Goal: Task Accomplishment & Management: Use online tool/utility

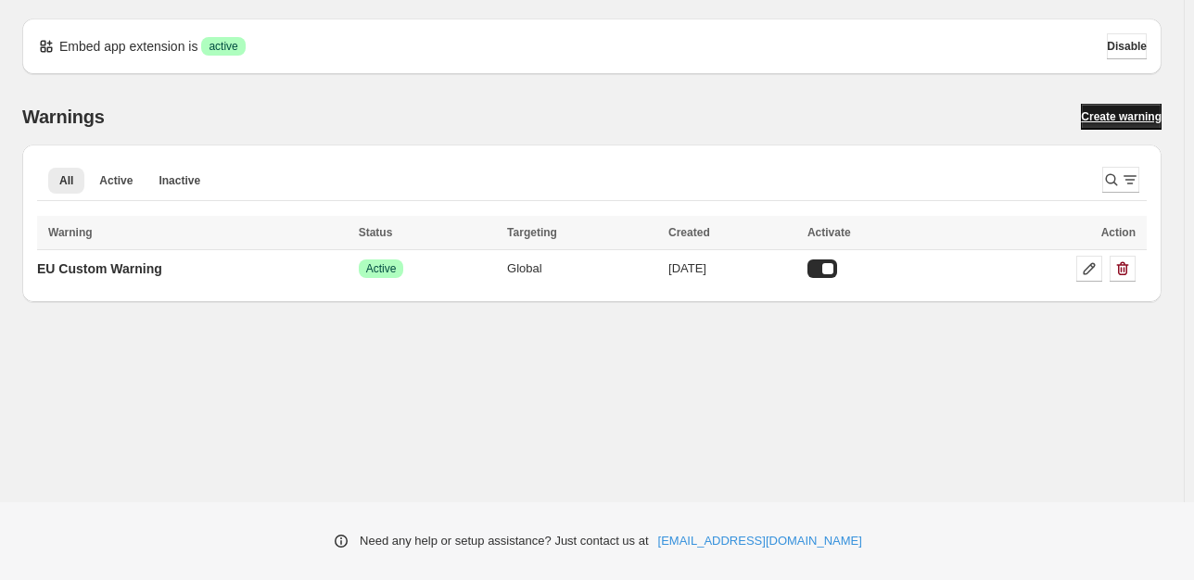
click at [1117, 112] on span "Create warning" at bounding box center [1121, 116] width 81 height 15
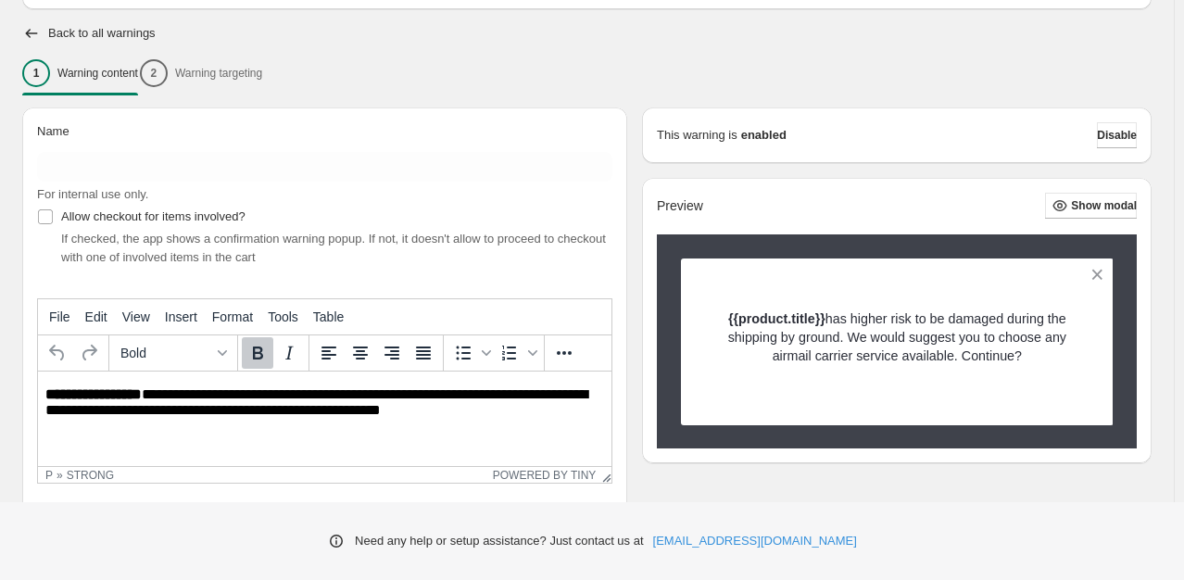
scroll to position [278, 0]
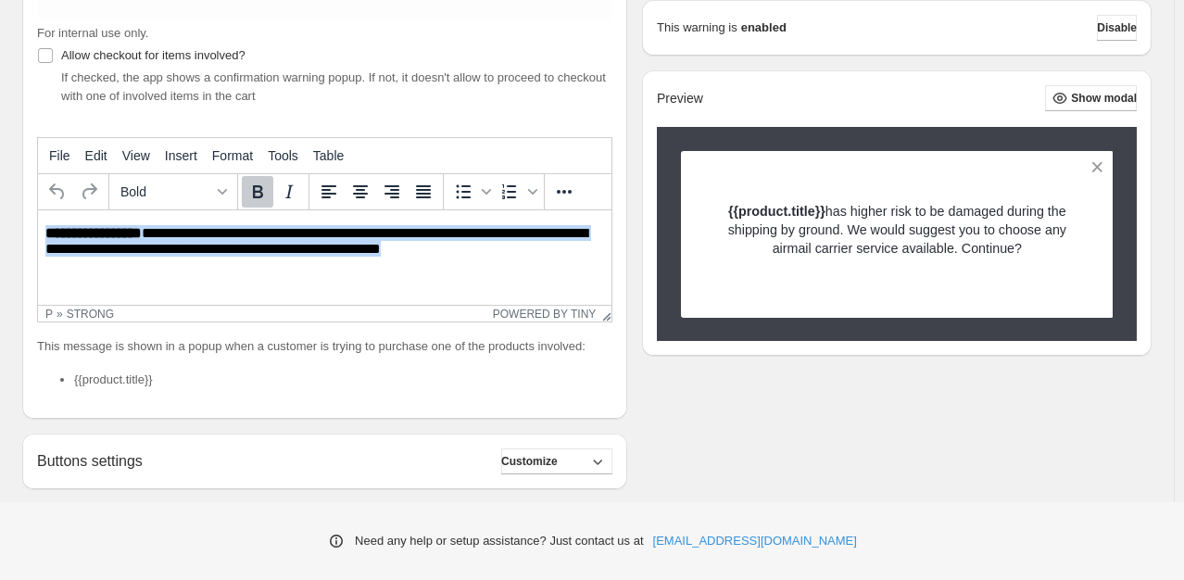
drag, startPoint x: 475, startPoint y: 255, endPoint x: 42, endPoint y: 235, distance: 434.1
click at [42, 235] on html "**********" at bounding box center [325, 242] width 574 height 64
paste body "Rich Text Area. Press ALT-0 for help."
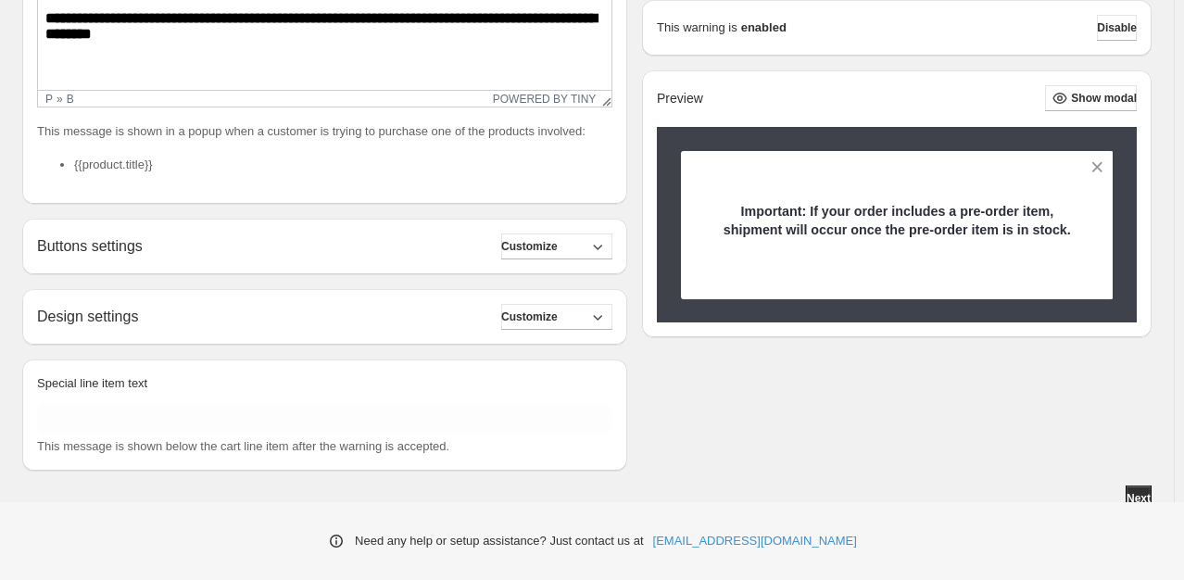
scroll to position [521, 0]
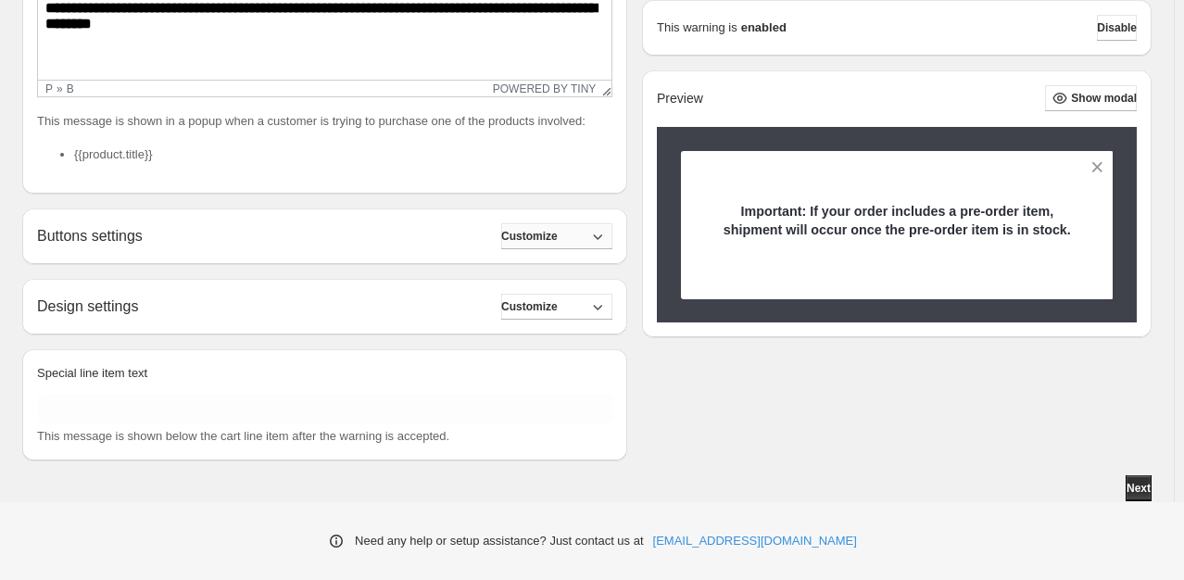
click at [545, 231] on span "Customize" at bounding box center [529, 236] width 57 height 15
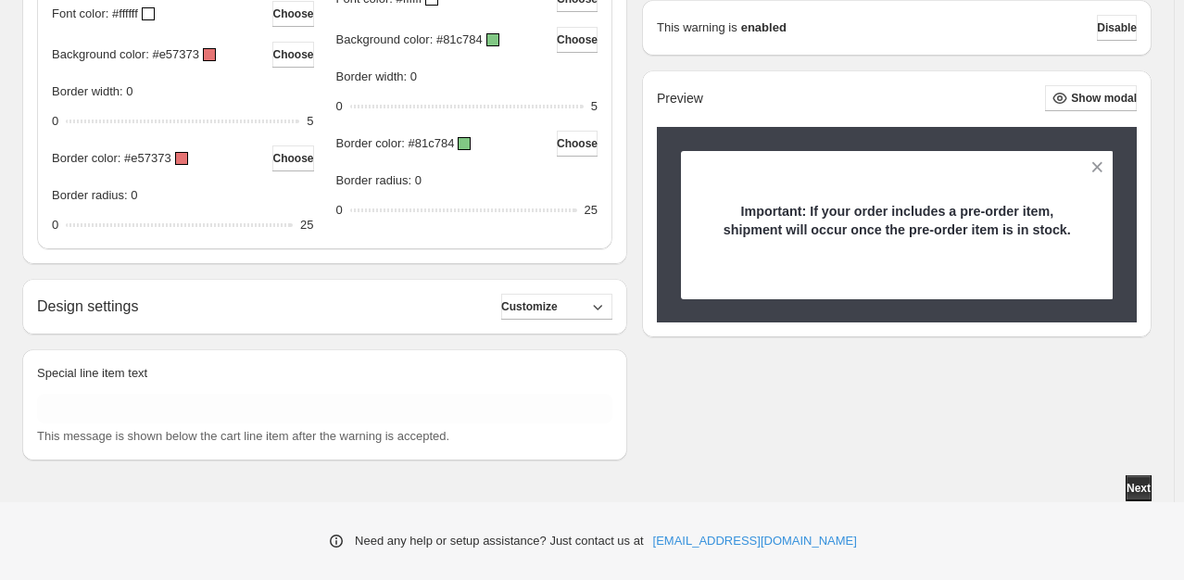
scroll to position [1021, 0]
click at [537, 307] on span "Customize" at bounding box center [529, 306] width 57 height 15
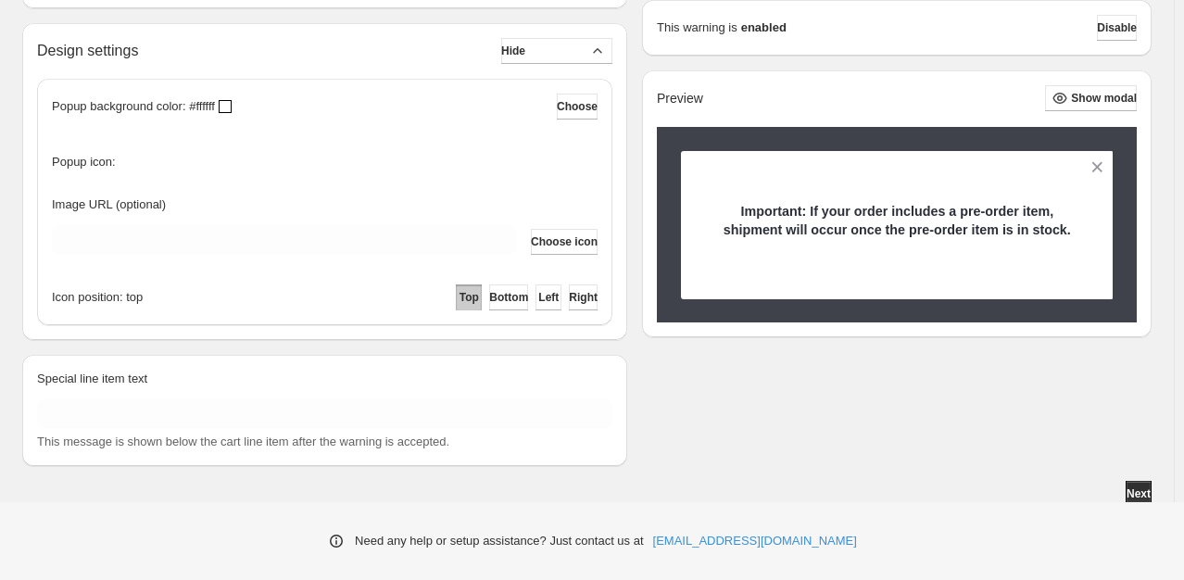
scroll to position [1283, 0]
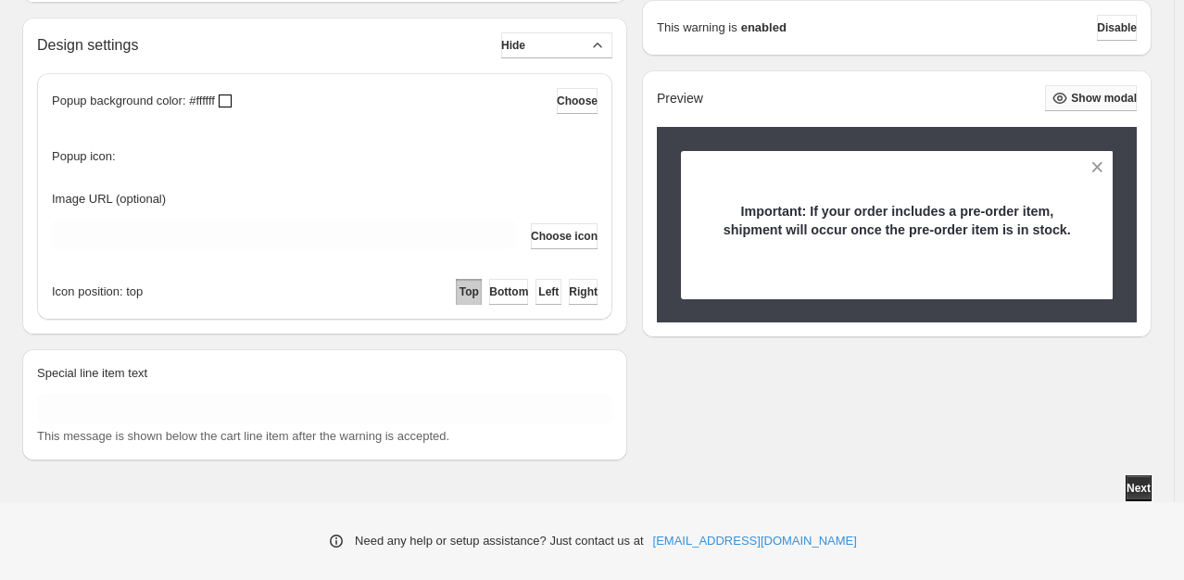
click at [1095, 95] on span "Show modal" at bounding box center [1104, 98] width 66 height 15
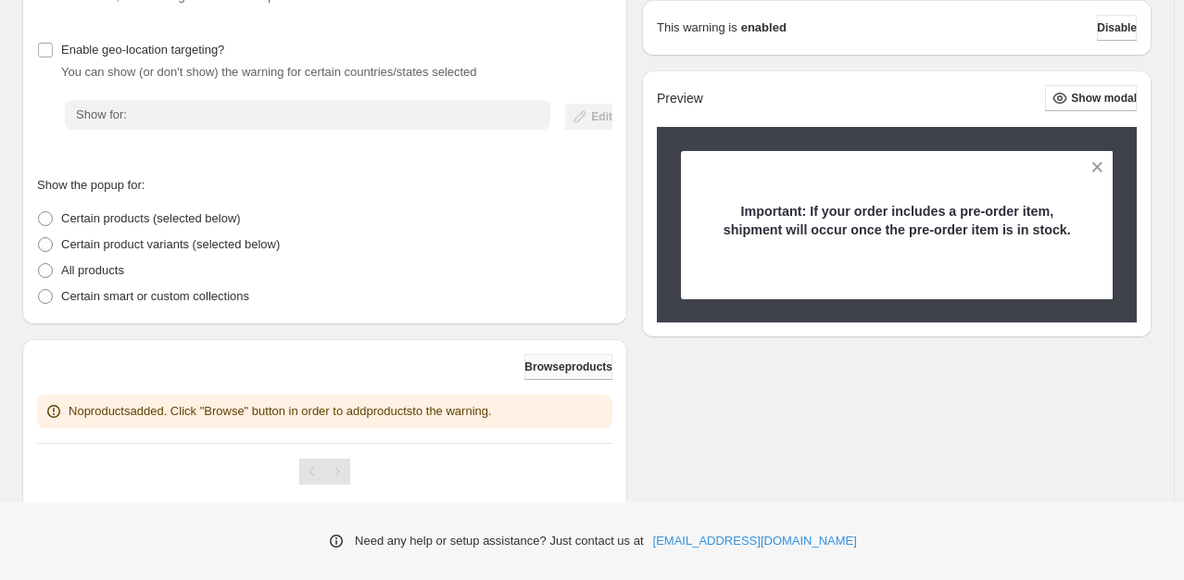
scroll to position [331, 0]
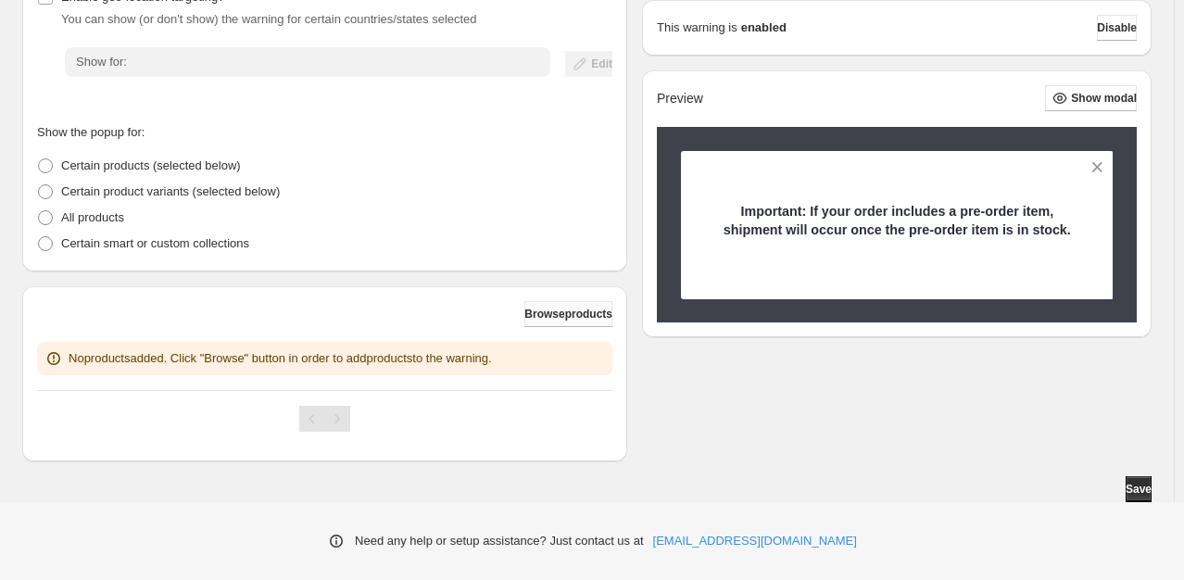
click at [540, 317] on span "Browse products" at bounding box center [569, 314] width 88 height 15
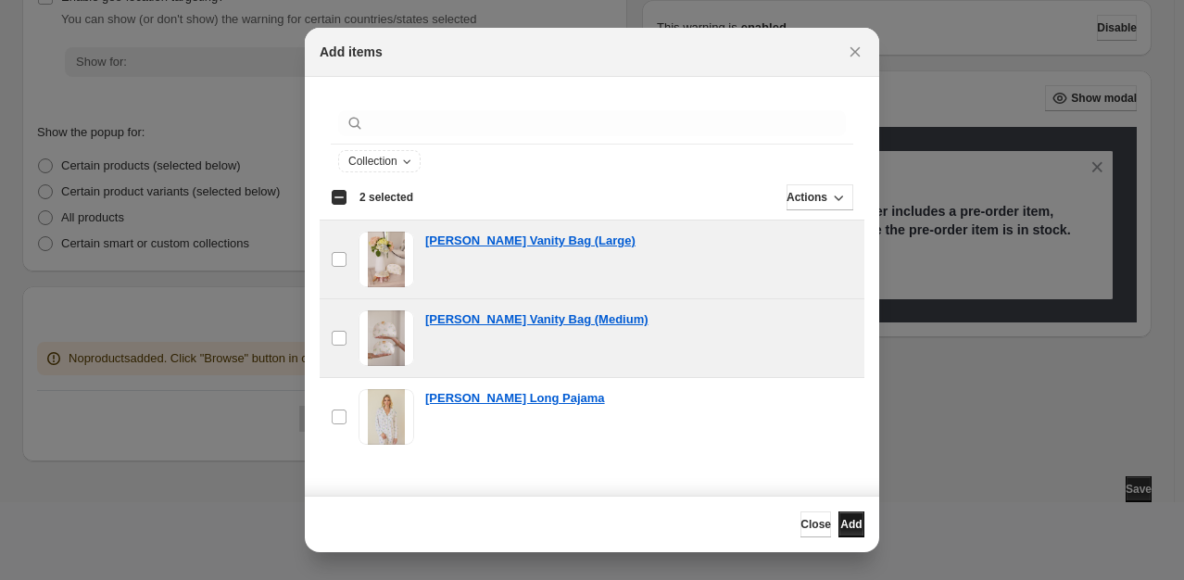
click at [844, 526] on span "Add" at bounding box center [851, 524] width 21 height 15
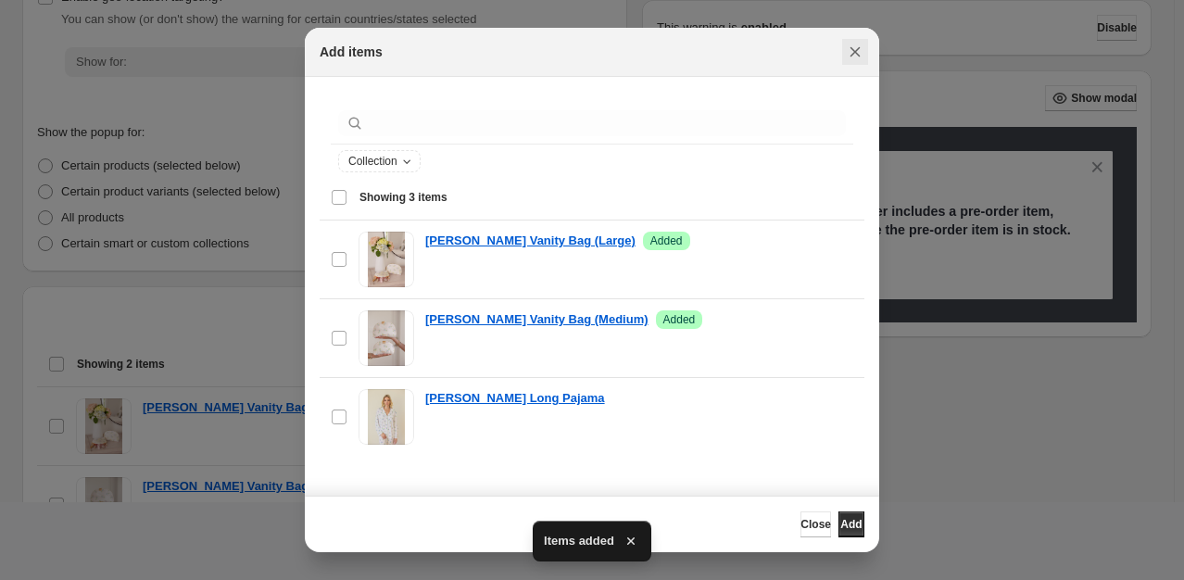
click at [860, 58] on icon "Close" at bounding box center [855, 52] width 19 height 19
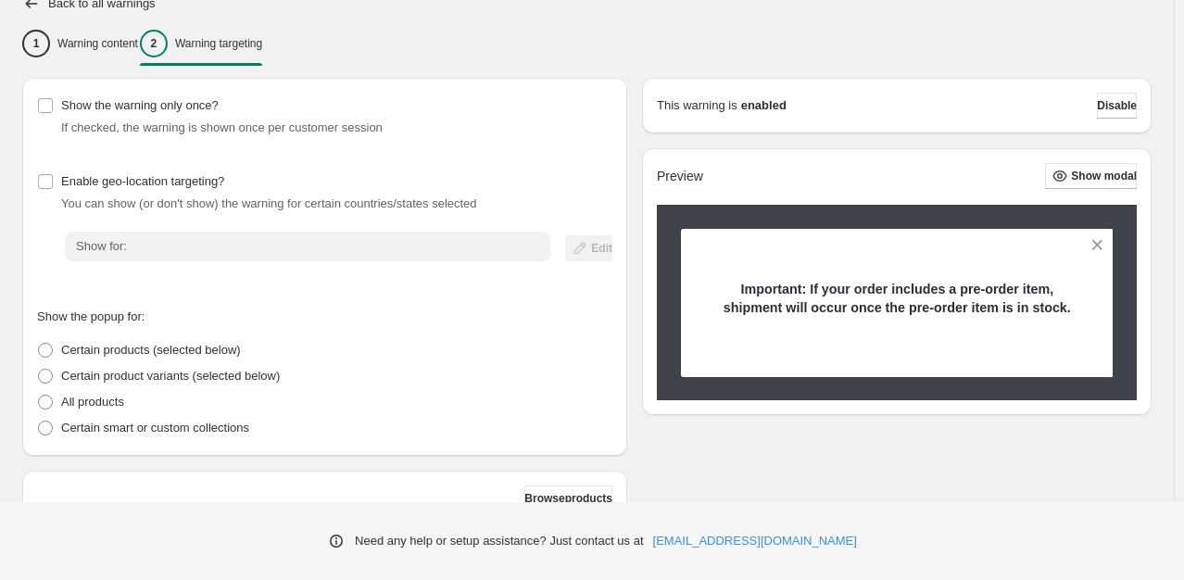
scroll to position [145, 0]
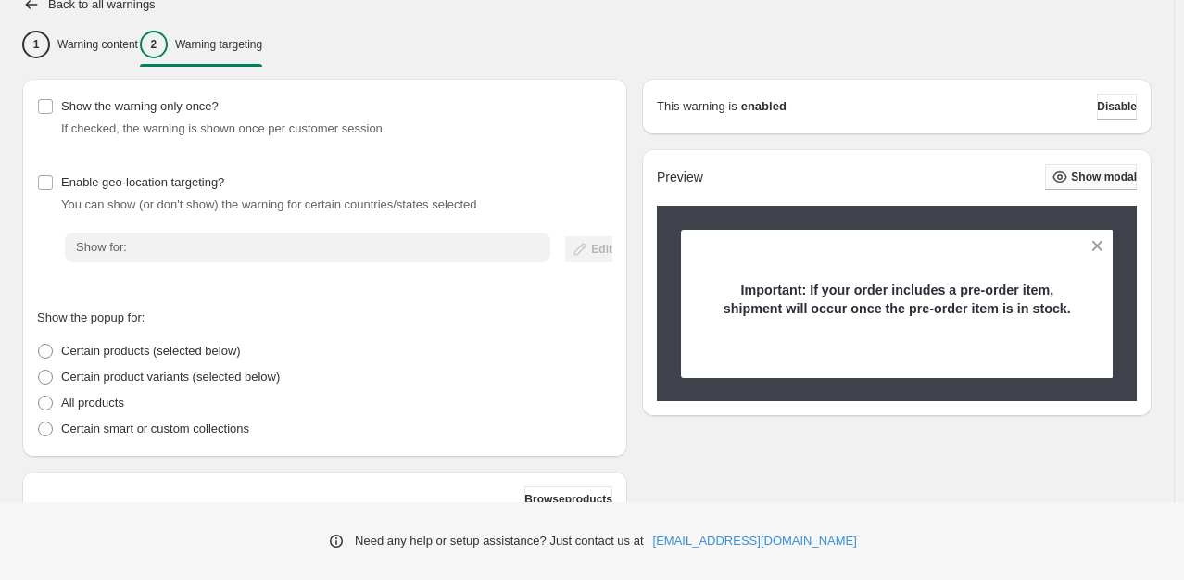
click at [1092, 182] on span "Show modal" at bounding box center [1104, 177] width 66 height 15
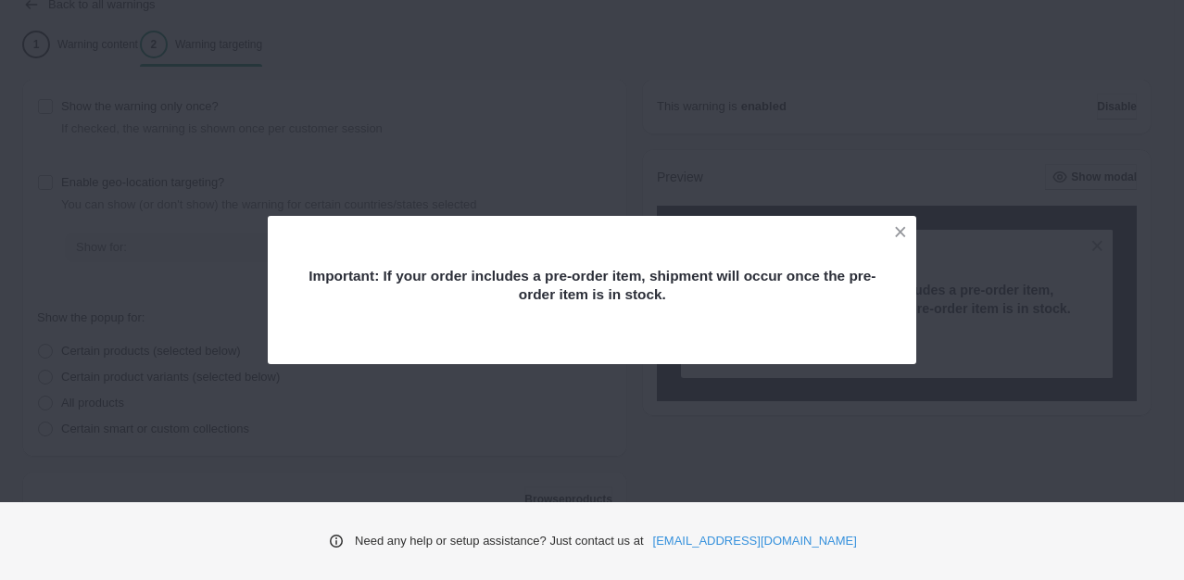
click at [1021, 191] on div "Important: If your order includes a pre-order item, shipment will occur once th…" at bounding box center [592, 290] width 1184 height 580
click at [901, 230] on button at bounding box center [900, 232] width 32 height 32
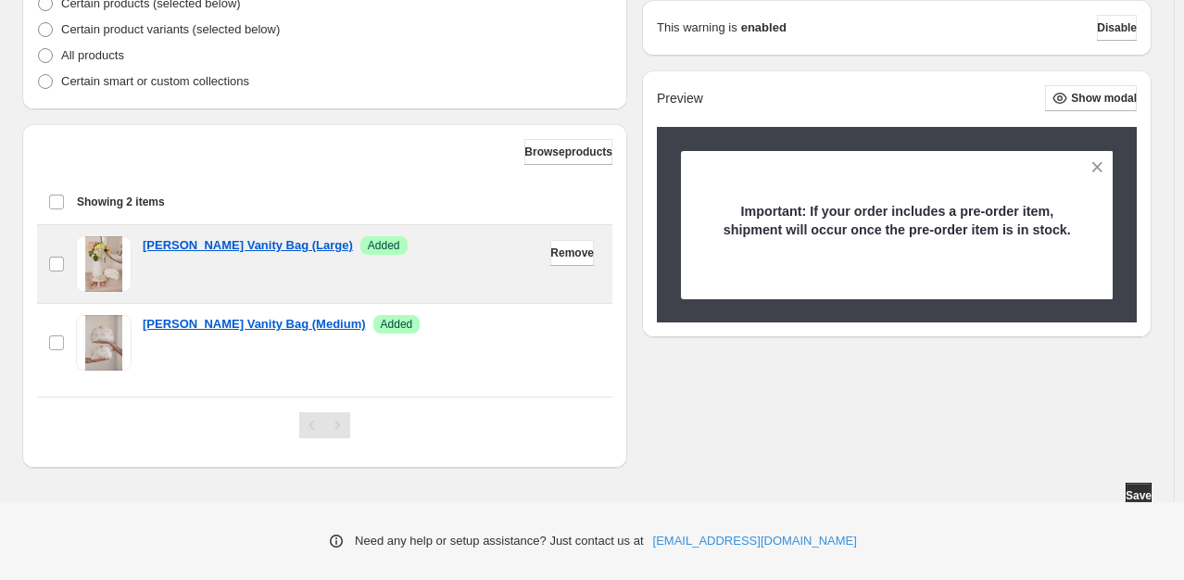
scroll to position [500, 0]
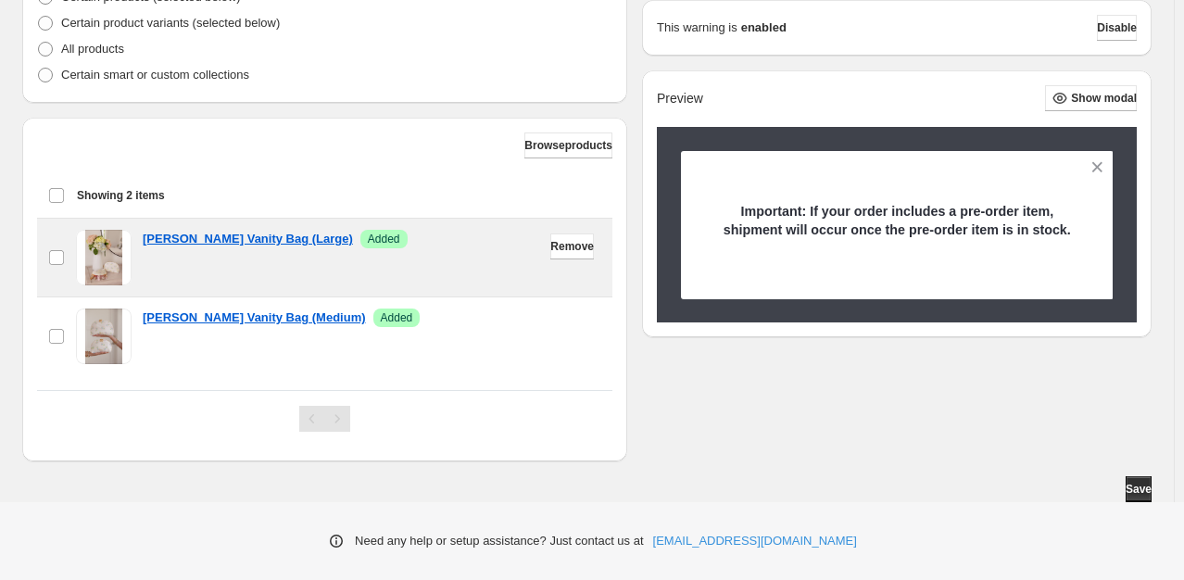
click at [247, 228] on div "checkbox Flor de Mundo Vanity Bag (Large) Success Added Remove" at bounding box center [324, 258] width 575 height 78
click at [272, 238] on p "Flor de Mundo Vanity Bag (Large)" at bounding box center [248, 239] width 210 height 19
click at [570, 253] on span "Remove" at bounding box center [572, 246] width 44 height 15
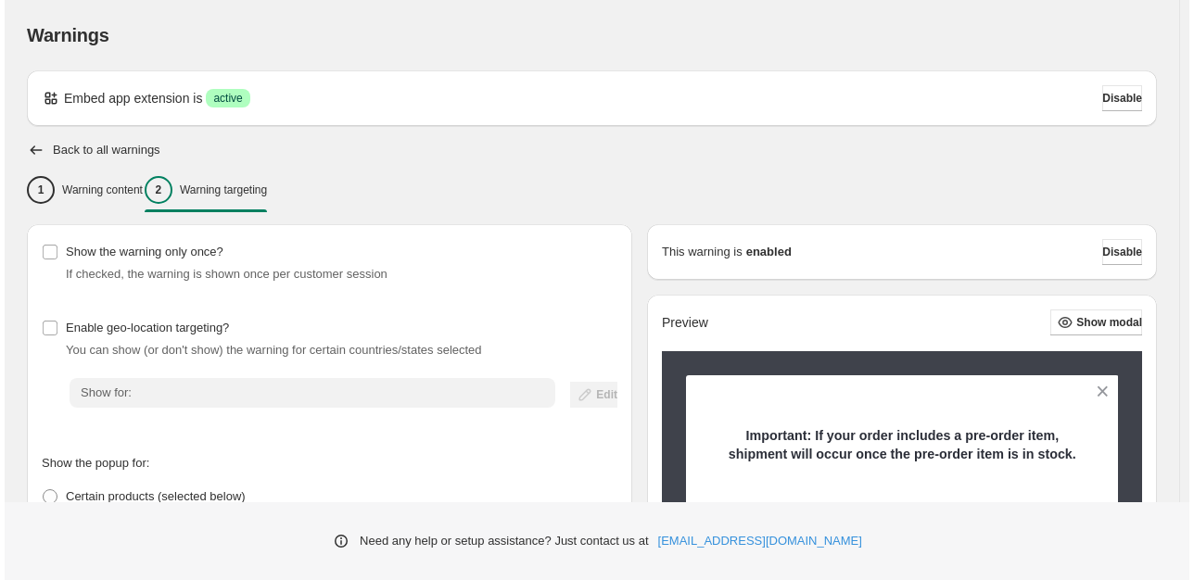
scroll to position [0, 0]
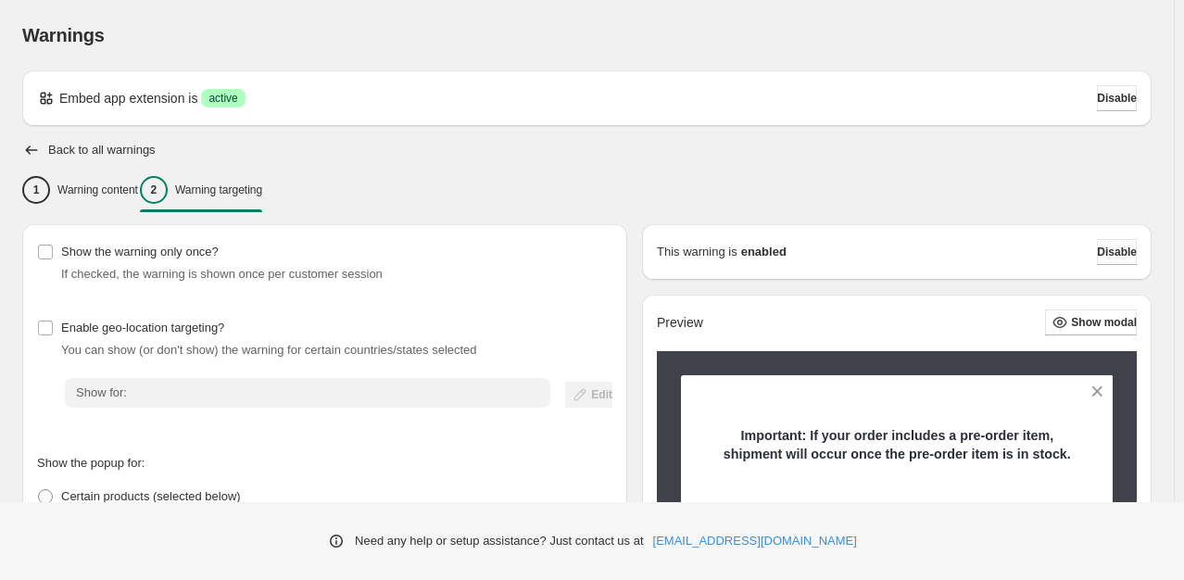
click at [1113, 247] on span "Disable" at bounding box center [1117, 252] width 40 height 15
click at [32, 145] on icon "button" at bounding box center [31, 150] width 19 height 19
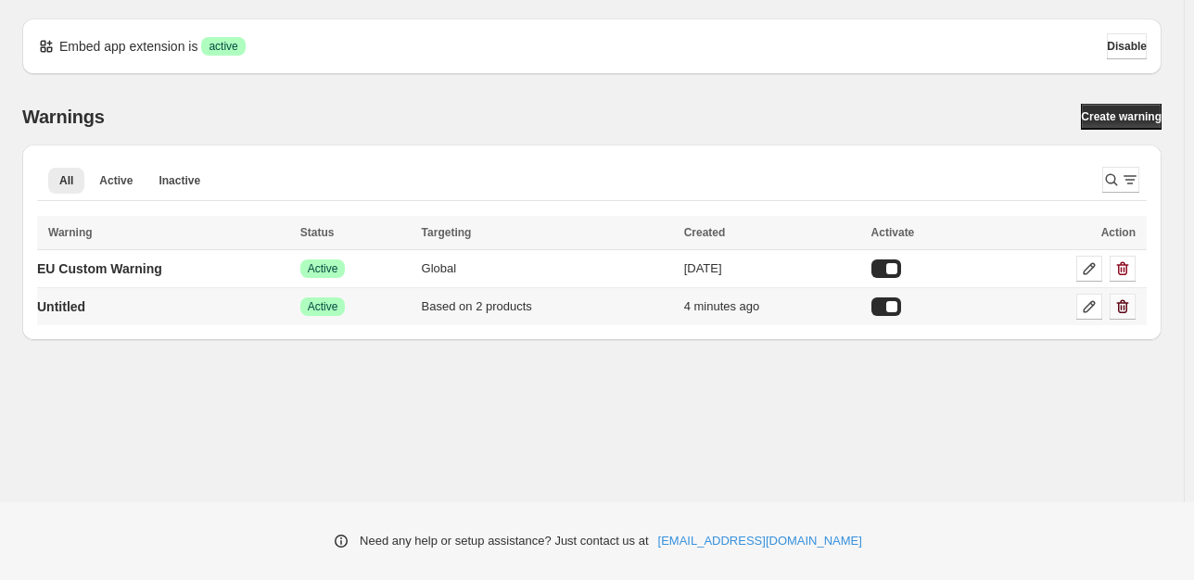
click at [1125, 310] on icon "button" at bounding box center [1122, 306] width 19 height 19
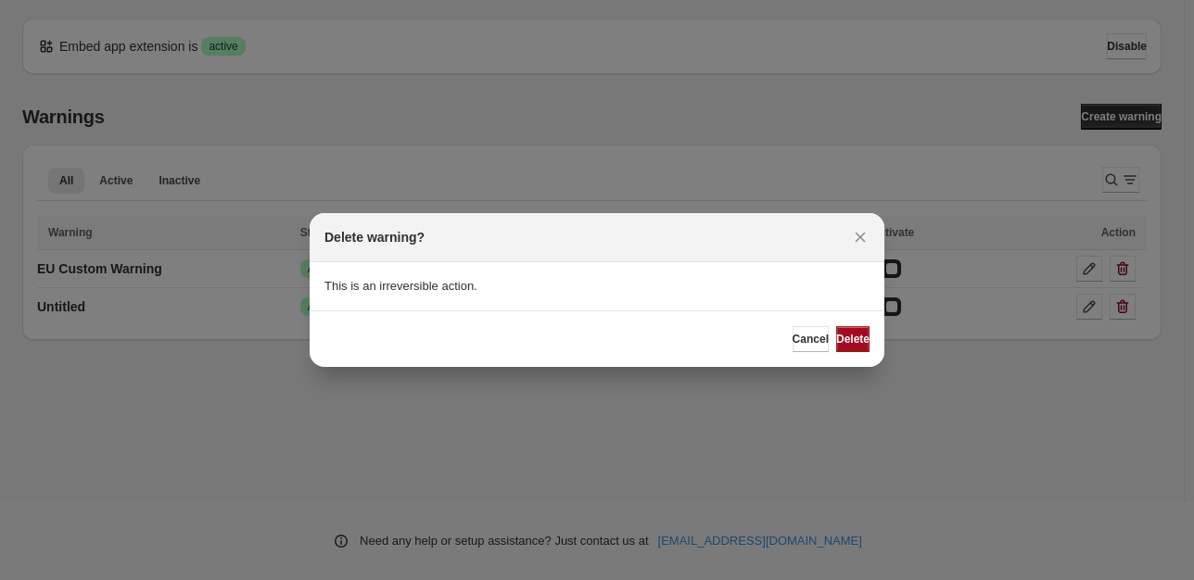
click at [836, 333] on span "Delete" at bounding box center [852, 339] width 33 height 15
